Goal: Task Accomplishment & Management: Manage account settings

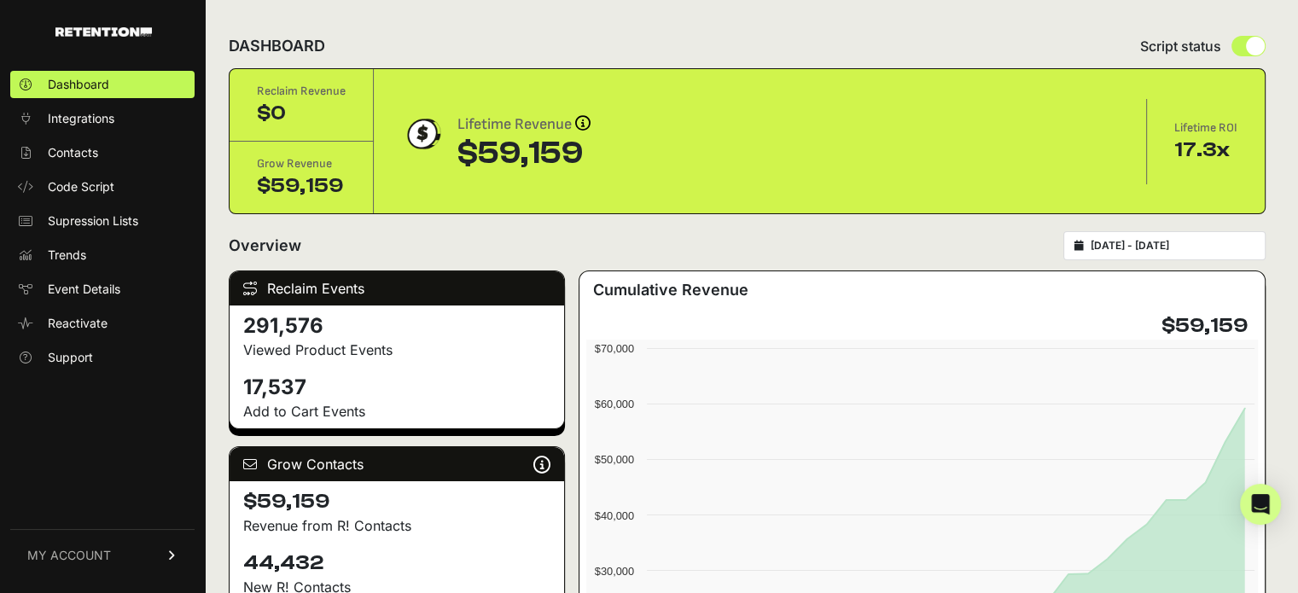
click at [127, 551] on link "MY ACCOUNT" at bounding box center [102, 555] width 184 height 52
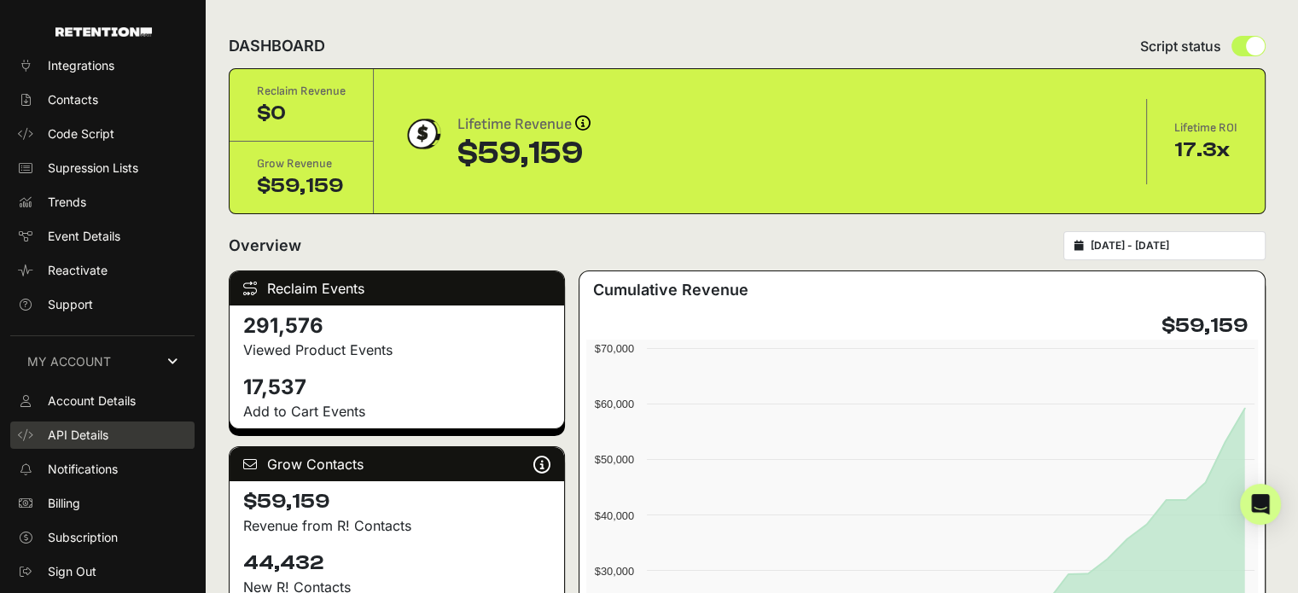
scroll to position [56, 0]
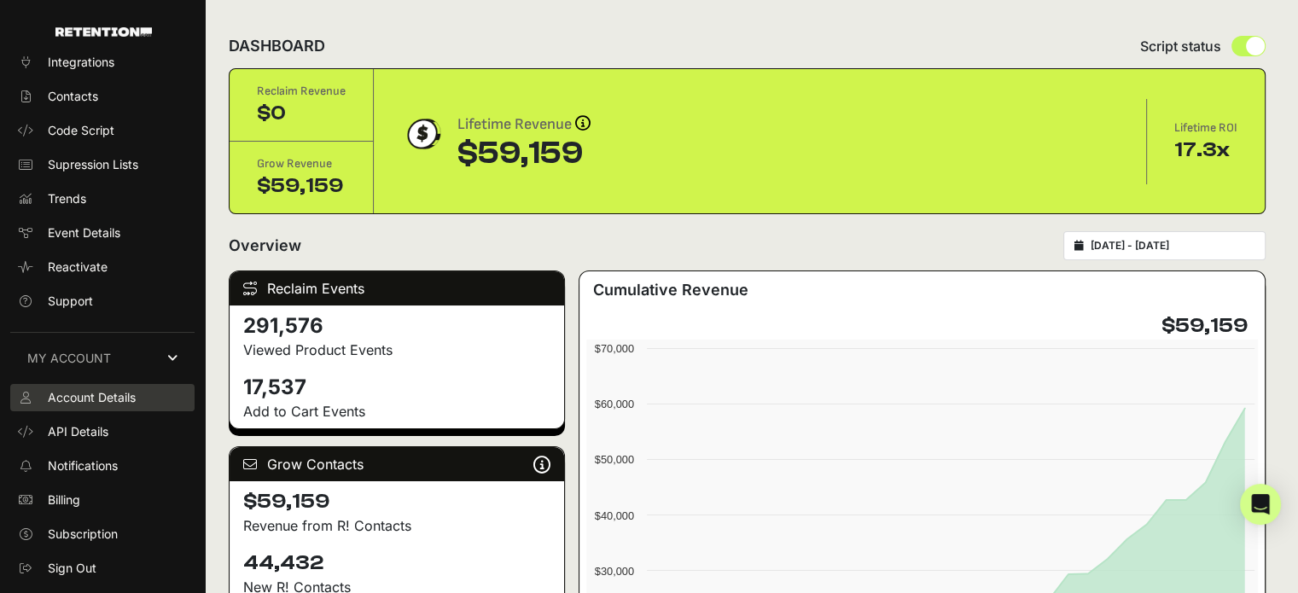
click at [95, 394] on span "Account Details" at bounding box center [92, 397] width 88 height 17
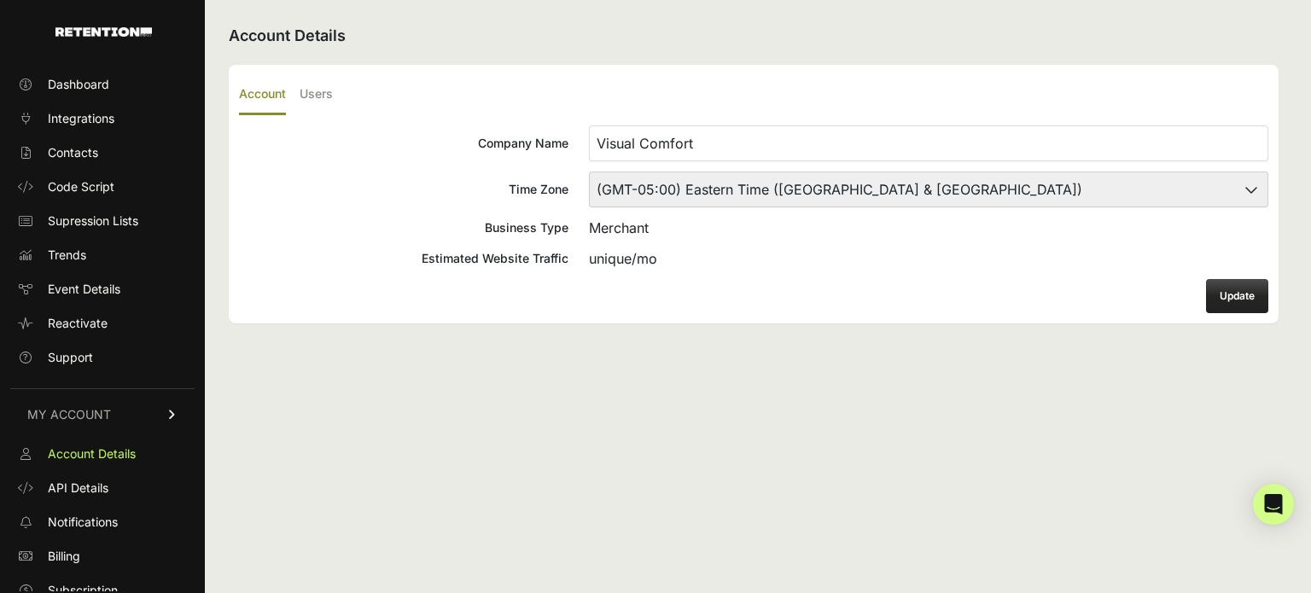
scroll to position [46, 0]
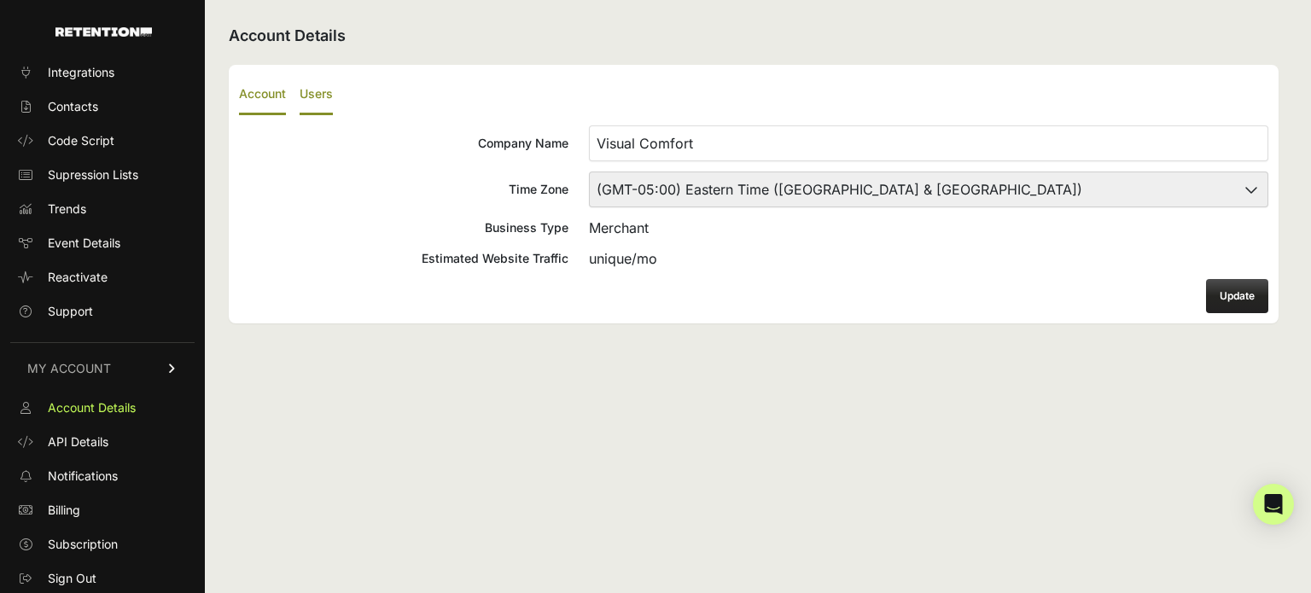
click at [328, 95] on label "Users" at bounding box center [316, 95] width 33 height 40
click at [0, 0] on input "Users" at bounding box center [0, 0] width 0 height 0
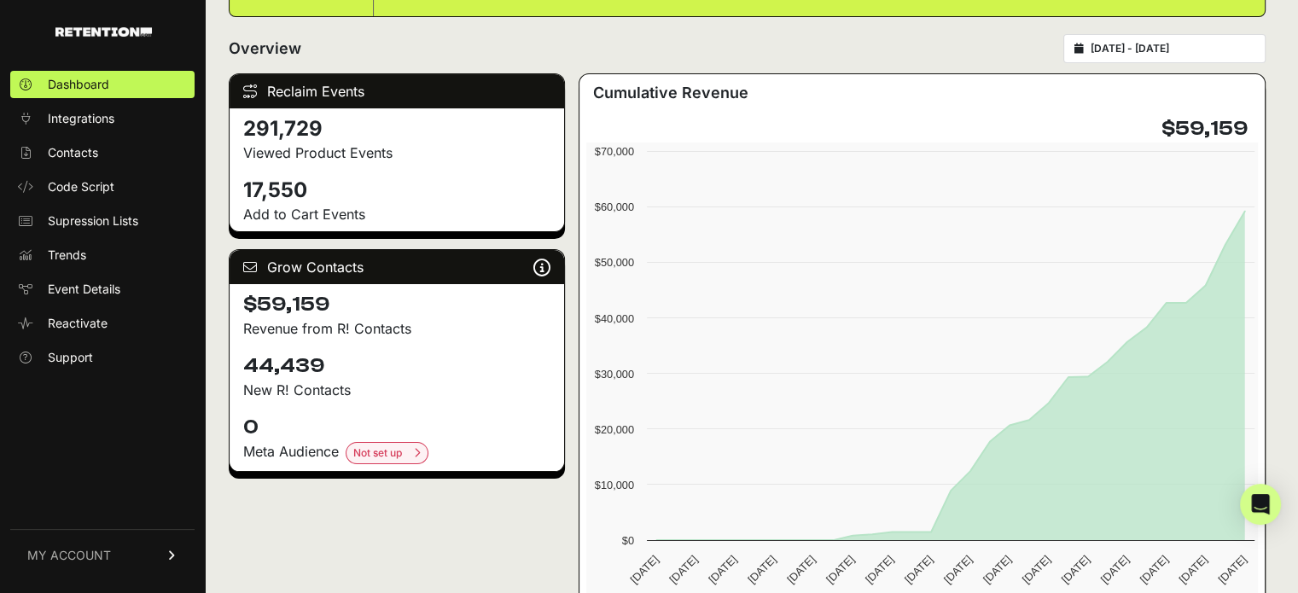
scroll to position [256, 0]
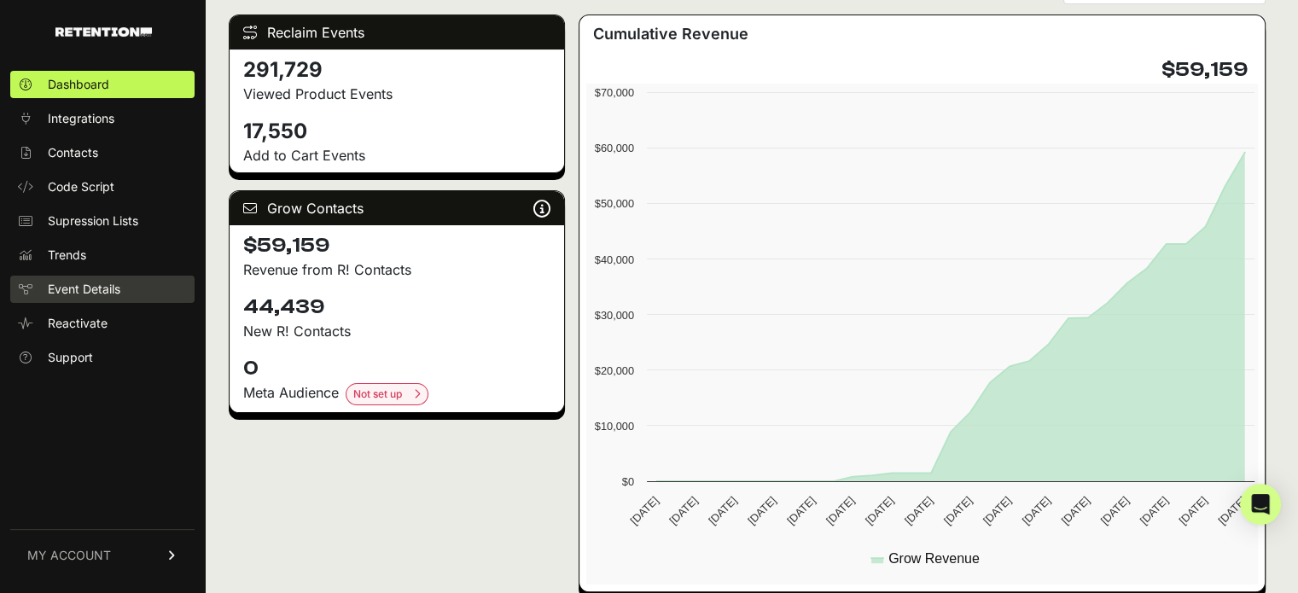
click at [83, 291] on span "Event Details" at bounding box center [84, 289] width 73 height 17
